Goal: Task Accomplishment & Management: Complete application form

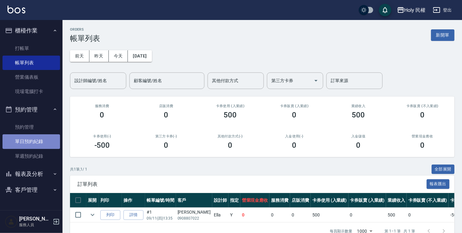
click at [21, 142] on link "單日預約紀錄" at bounding box center [32, 141] width 58 height 14
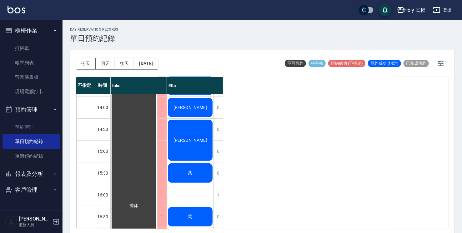
scroll to position [63, 0]
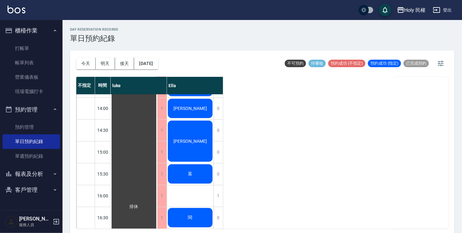
click at [181, 173] on div "葉" at bounding box center [190, 174] width 47 height 21
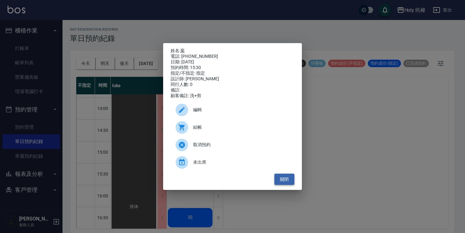
click at [281, 185] on button "關閉" at bounding box center [284, 180] width 20 height 12
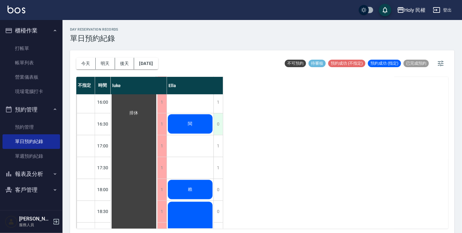
scroll to position [94, 0]
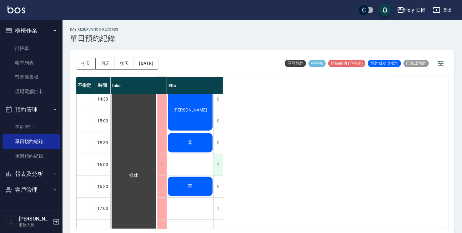
click at [218, 162] on div "1" at bounding box center [218, 165] width 9 height 22
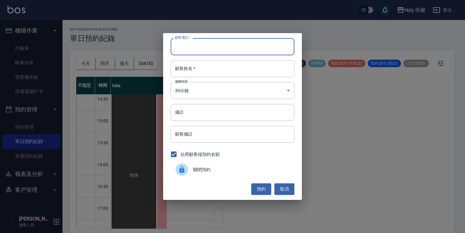
click at [230, 46] on input "顧客電話   *" at bounding box center [233, 46] width 124 height 17
type input "0912531424"
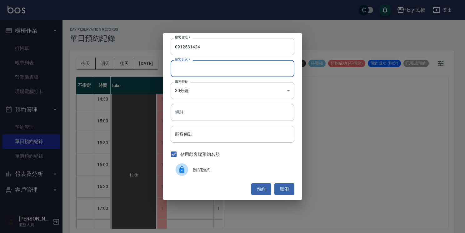
click at [248, 76] on input "顧客姓名   *" at bounding box center [233, 68] width 124 height 17
type input "吳"
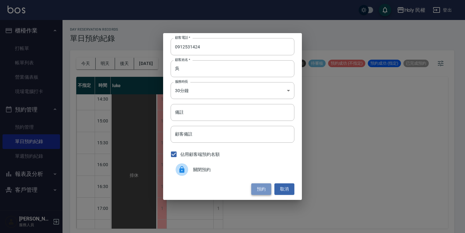
click at [263, 192] on button "預約" at bounding box center [261, 190] width 20 height 12
